Goal: Information Seeking & Learning: Learn about a topic

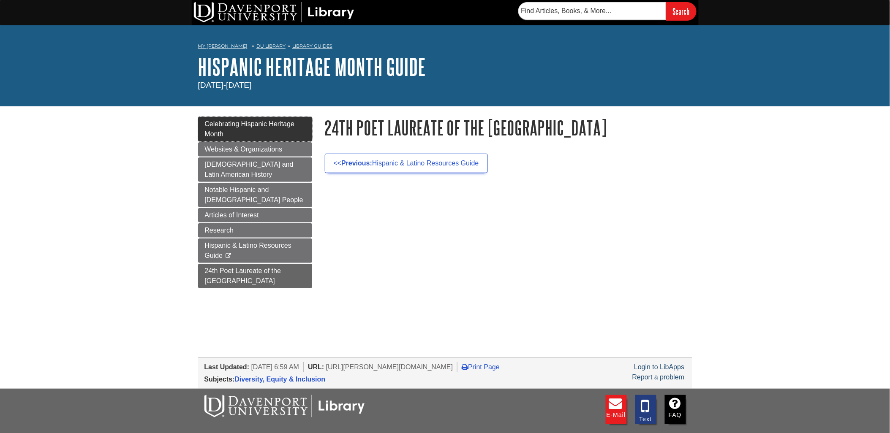
click at [250, 122] on span "Celebrating Hispanic Heritage Month" at bounding box center [250, 128] width 90 height 17
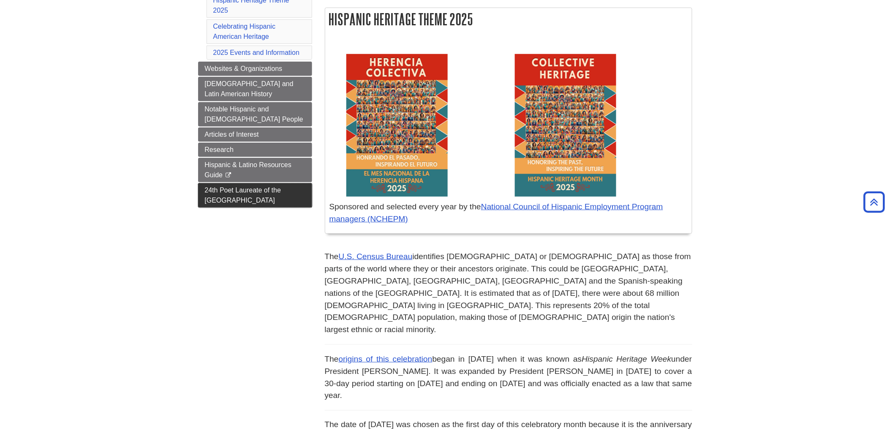
scroll to position [141, 0]
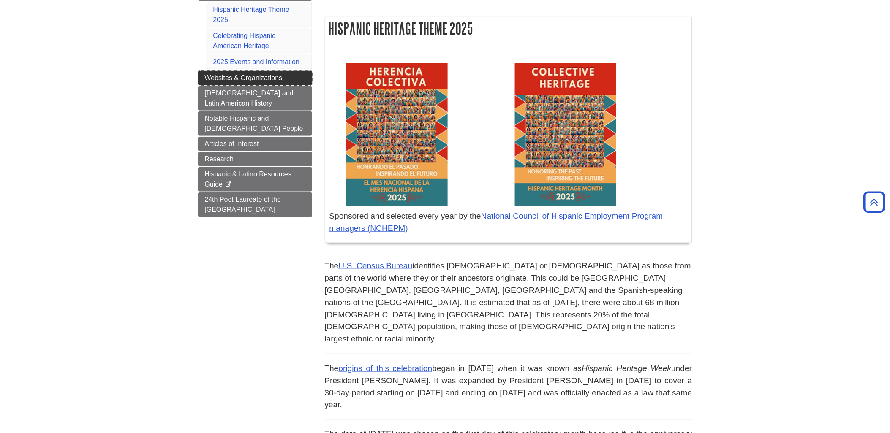
click at [235, 78] on span "Websites & Organizations" at bounding box center [244, 77] width 78 height 7
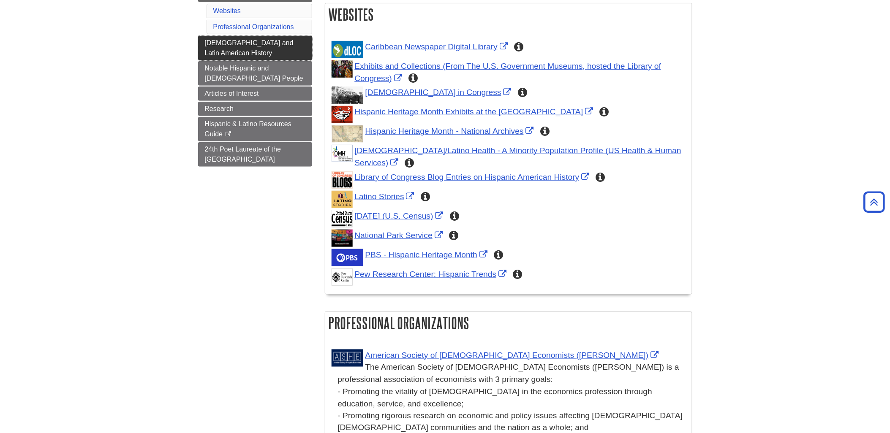
scroll to position [94, 0]
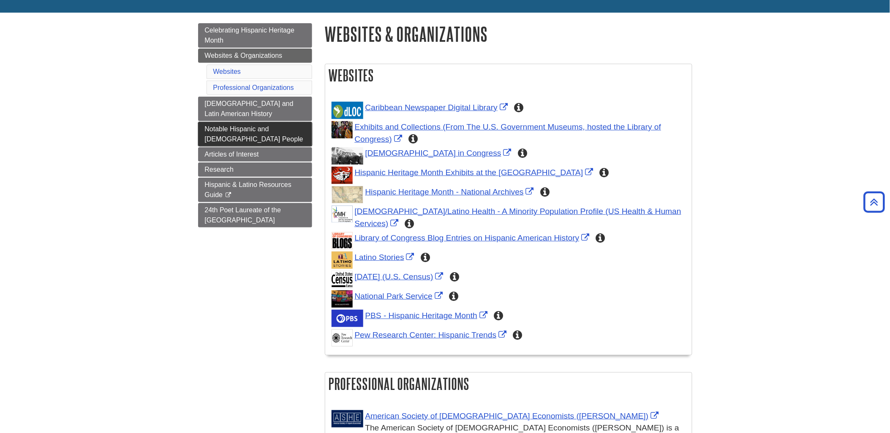
click at [242, 133] on link "Notable Hispanic and [DEMOGRAPHIC_DATA] People" at bounding box center [255, 134] width 114 height 24
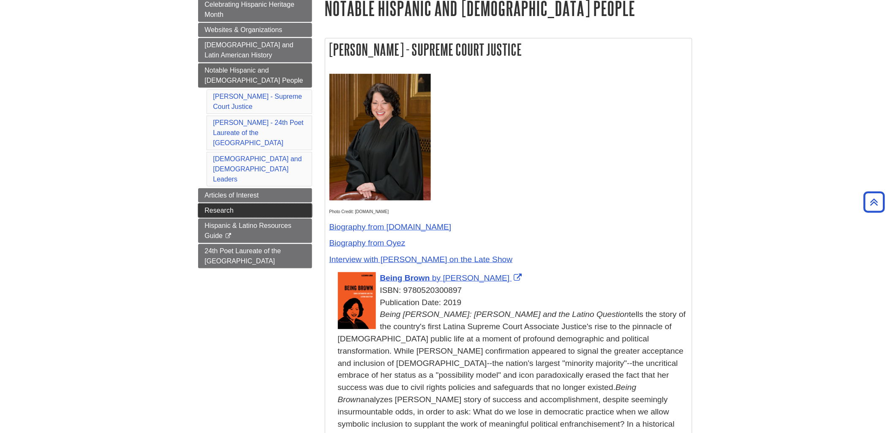
scroll to position [94, 0]
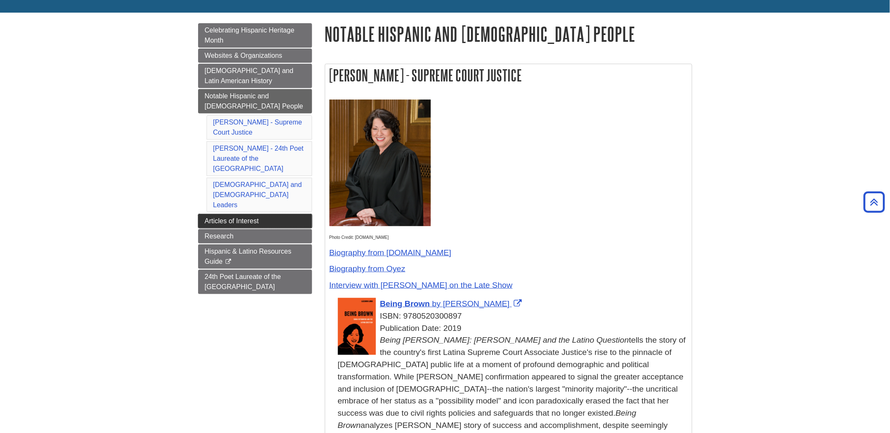
click at [235, 217] on span "Articles of Interest" at bounding box center [232, 220] width 54 height 7
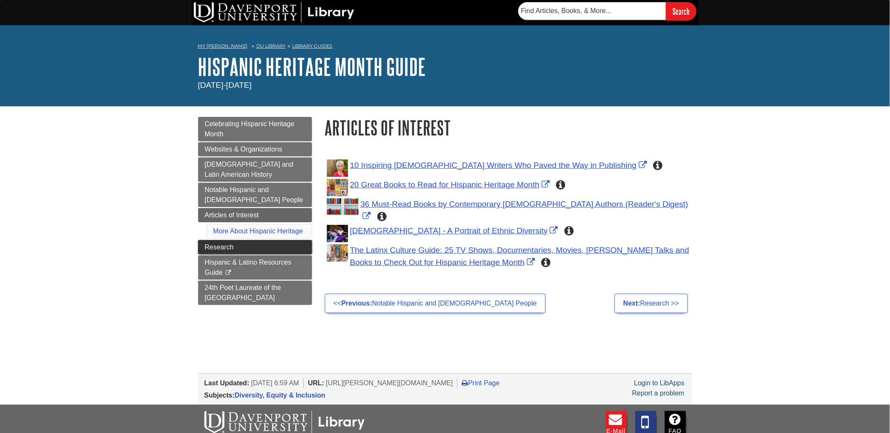
click at [224, 248] on span "Research" at bounding box center [219, 247] width 29 height 7
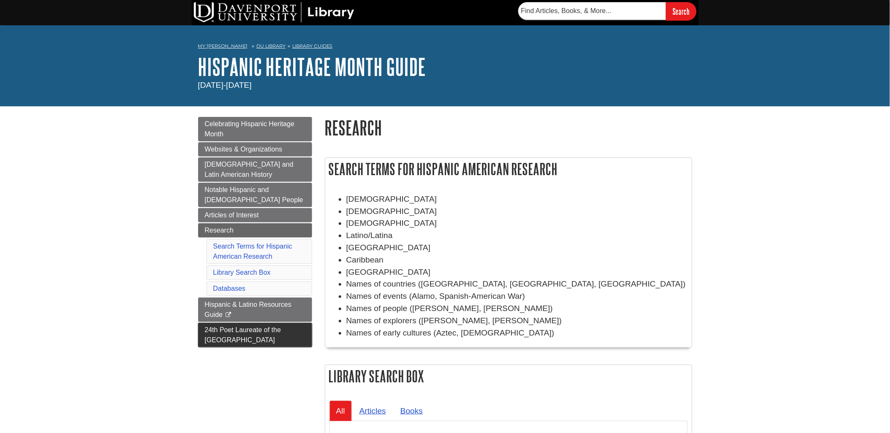
click at [212, 329] on span "24th Poet Laureate of the [GEOGRAPHIC_DATA]" at bounding box center [243, 334] width 76 height 17
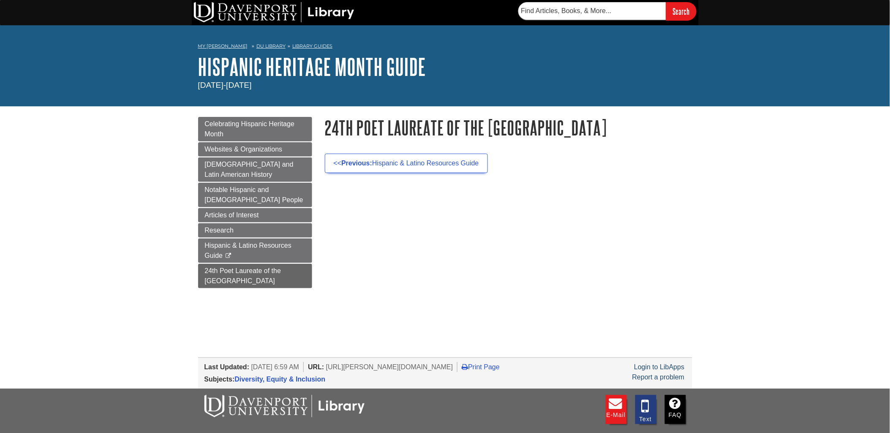
drag, startPoint x: 395, startPoint y: 246, endPoint x: 386, endPoint y: 242, distance: 10.8
click at [394, 245] on div "Menu Celebrating Hispanic Heritage Month Websites & Organizations Hispanic and …" at bounding box center [445, 208] width 507 height 204
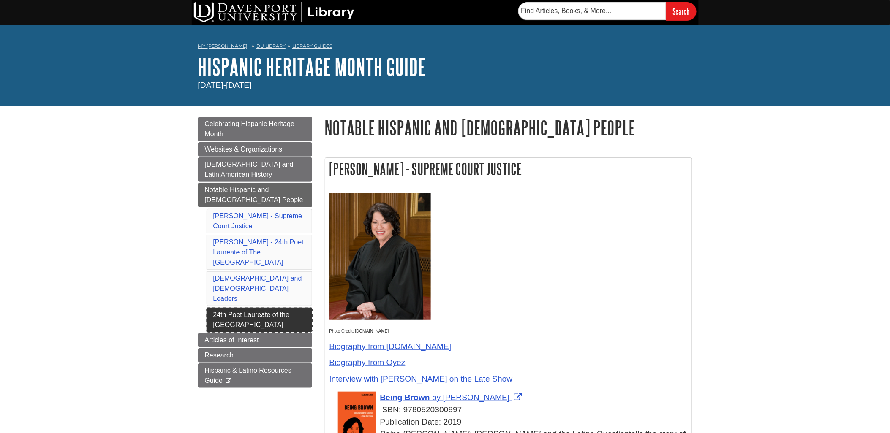
click at [242, 308] on link "24th Poet Laureate of the [GEOGRAPHIC_DATA]" at bounding box center [260, 320] width 106 height 24
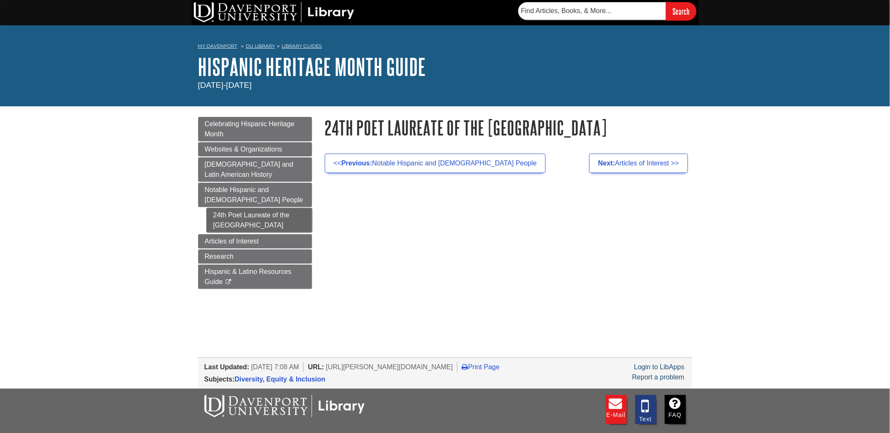
click at [264, 220] on link "24th Poet Laureate of the [GEOGRAPHIC_DATA]" at bounding box center [260, 220] width 106 height 24
click at [216, 275] on span "Hispanic & Latino Resources Guide" at bounding box center [248, 276] width 87 height 17
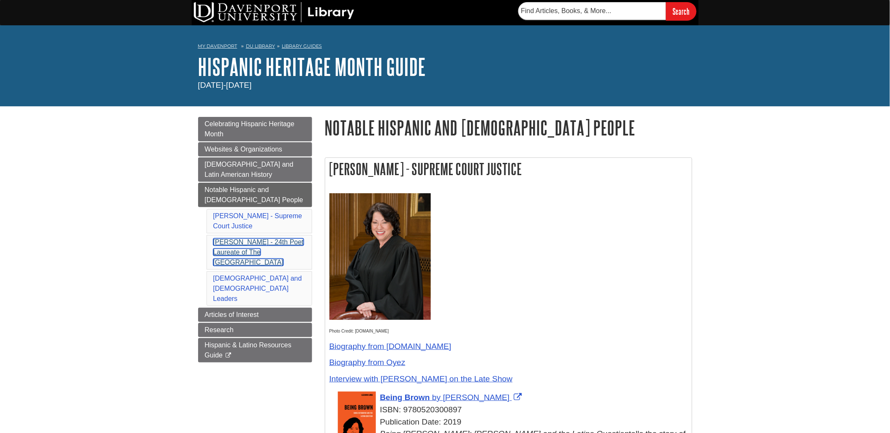
click at [242, 244] on link "Ada Limón - 24th Poet Laureate of The United States" at bounding box center [258, 252] width 90 height 27
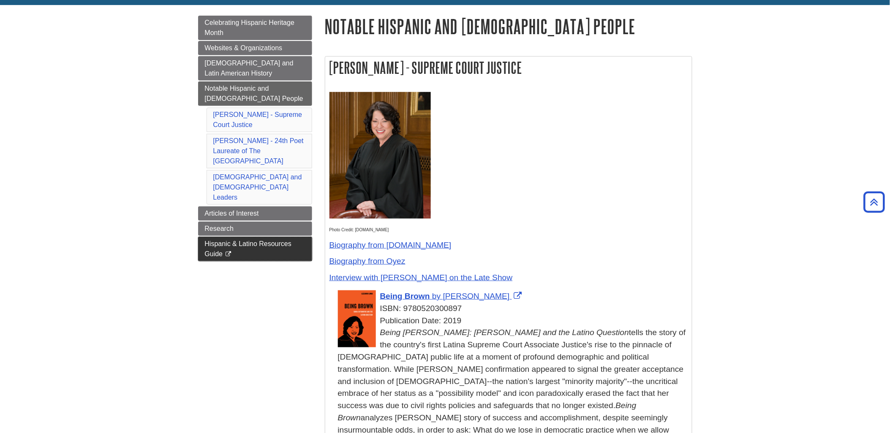
scroll to position [101, 0]
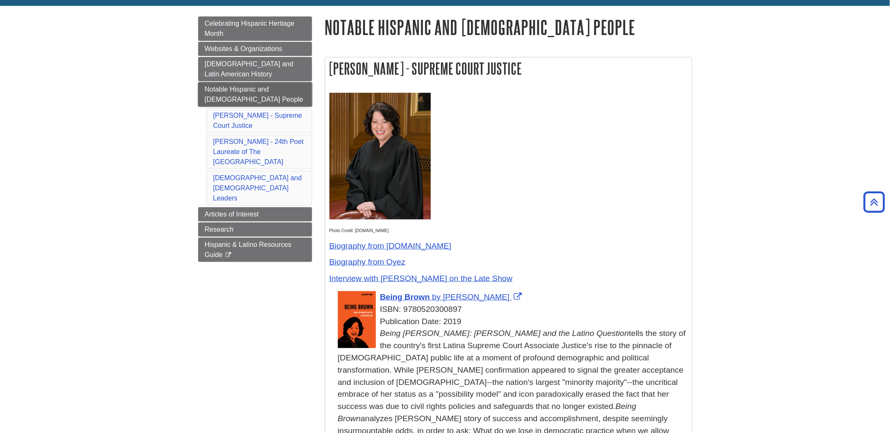
click at [245, 92] on span "Notable Hispanic and Latin American People" at bounding box center [254, 94] width 98 height 17
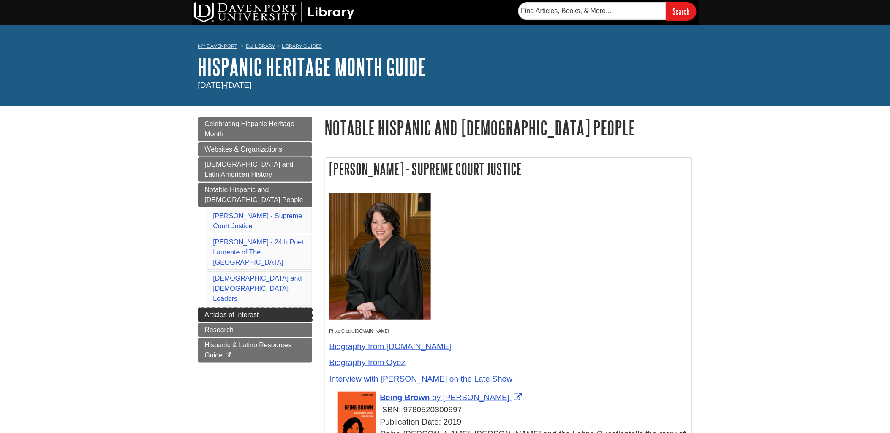
click at [221, 311] on span "Articles of Interest" at bounding box center [232, 314] width 54 height 7
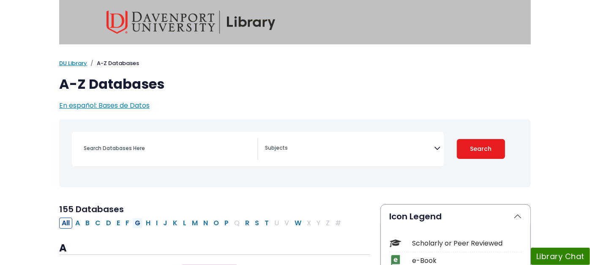
click at [132, 222] on button "G" at bounding box center [137, 222] width 11 height 11
select select "Database Subject Filter"
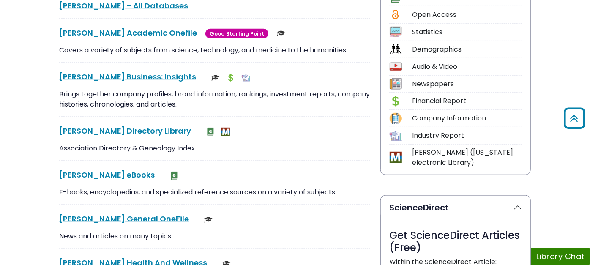
scroll to position [281, 0]
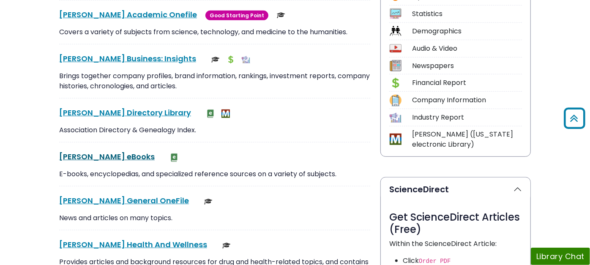
click at [59, 154] on link "Gale eBooks This link opens in a new window" at bounding box center [106, 156] width 95 height 11
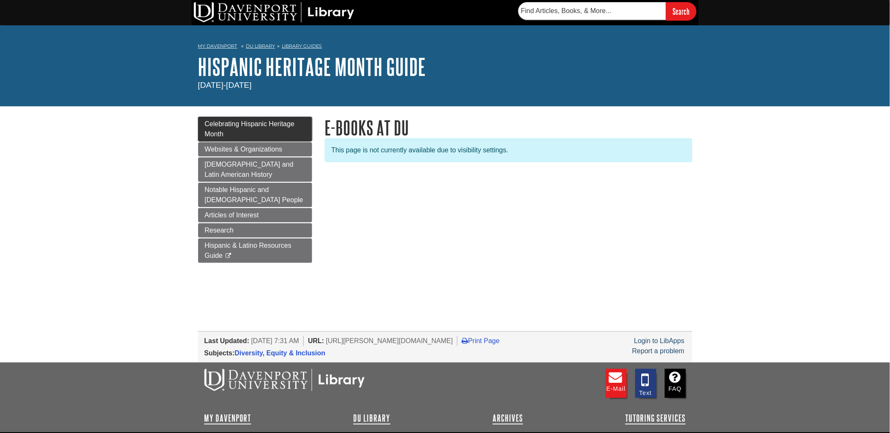
click at [233, 124] on span "Celebrating Hispanic Heritage Month" at bounding box center [250, 128] width 90 height 17
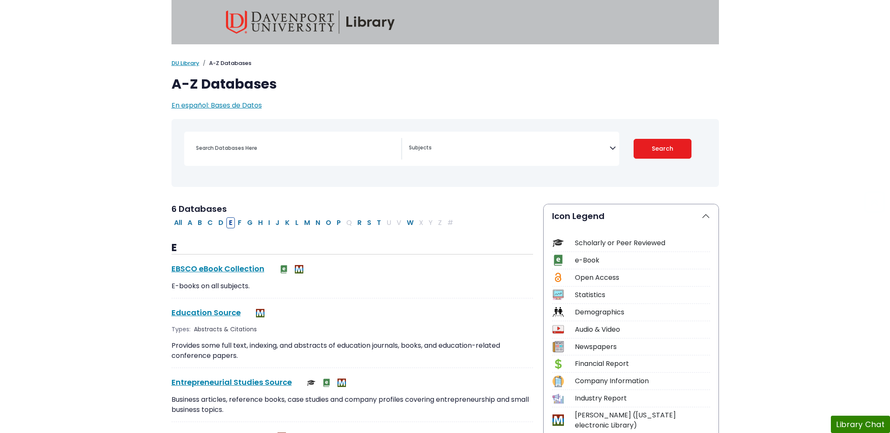
select select "Database Subject Filter"
